Goal: Transaction & Acquisition: Purchase product/service

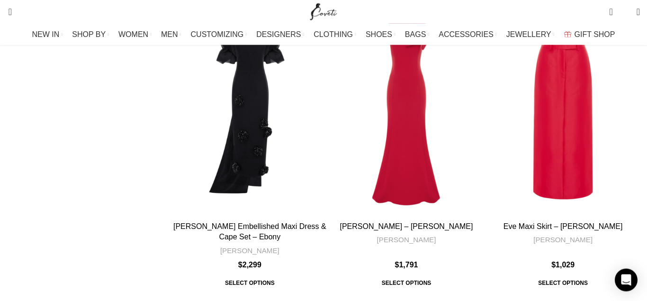
scroll to position [870, 0]
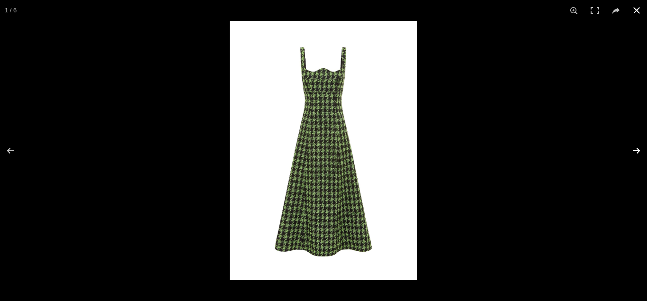
scroll to position [435, 0]
click at [636, 148] on button at bounding box center [630, 150] width 33 height 47
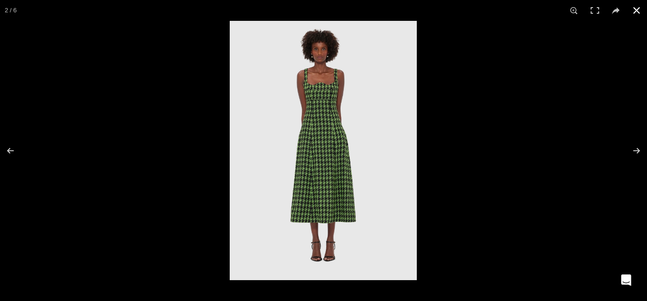
click at [635, 10] on button at bounding box center [636, 10] width 21 height 21
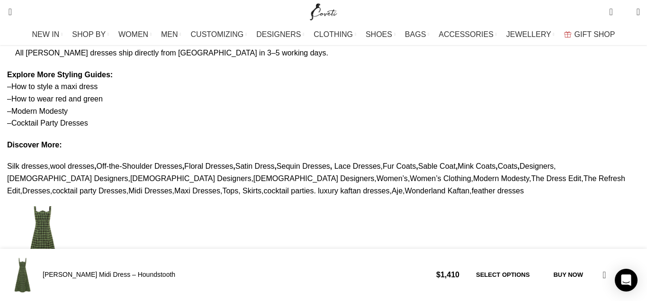
scroll to position [0, 100]
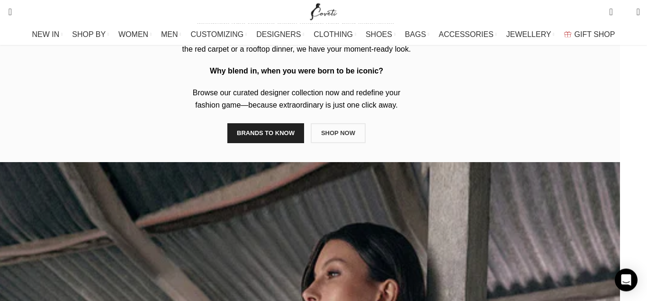
scroll to position [386, 0]
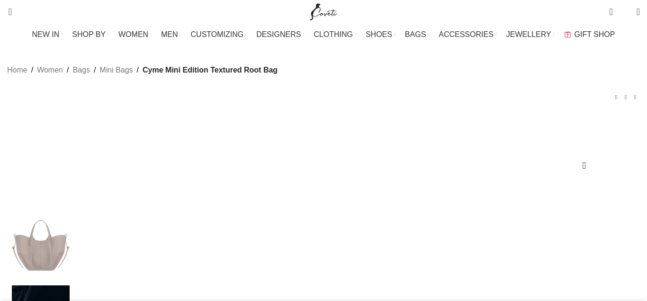
scroll to position [338, 0]
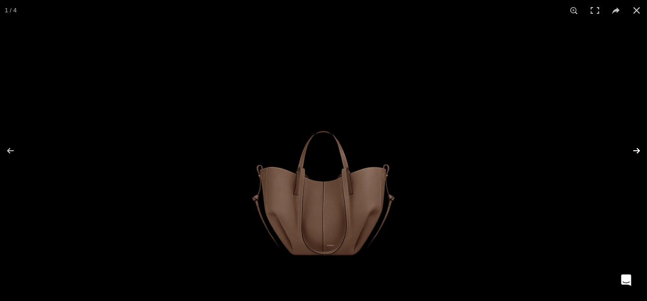
click at [633, 146] on button at bounding box center [630, 150] width 33 height 47
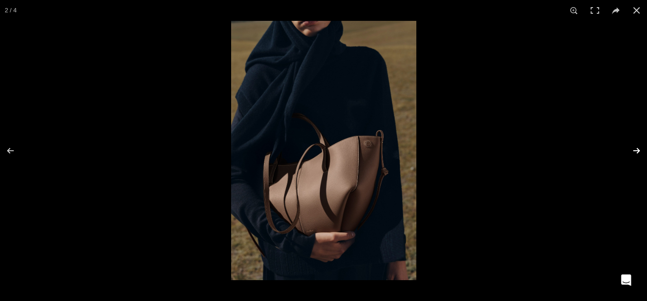
click at [633, 146] on button at bounding box center [630, 150] width 33 height 47
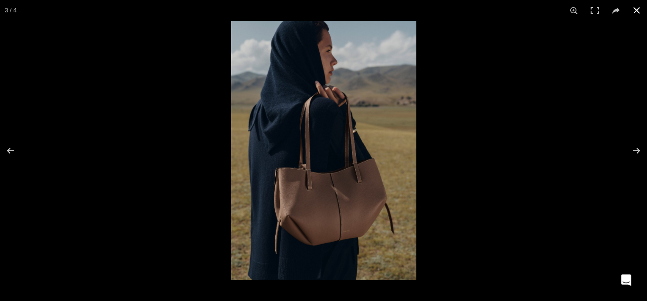
click at [637, 6] on button at bounding box center [636, 10] width 21 height 21
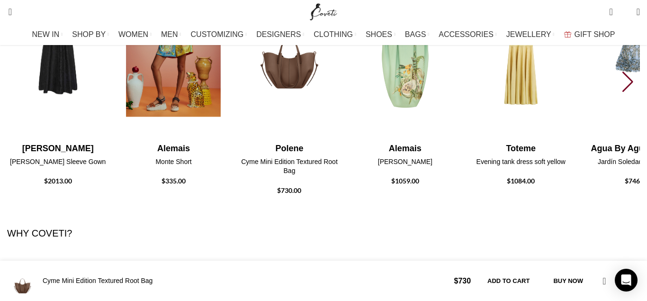
scroll to position [2319, 0]
